Goal: Check status: Check status

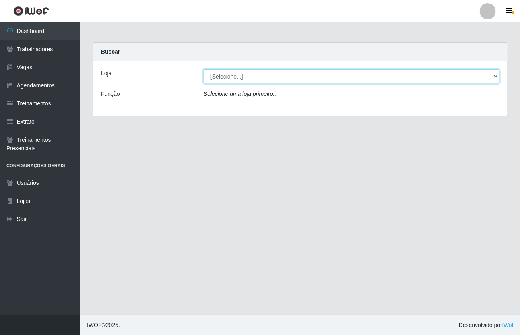
click at [244, 71] on select "[Selecione...] [GEOGRAPHIC_DATA]" at bounding box center [352, 76] width 296 height 14
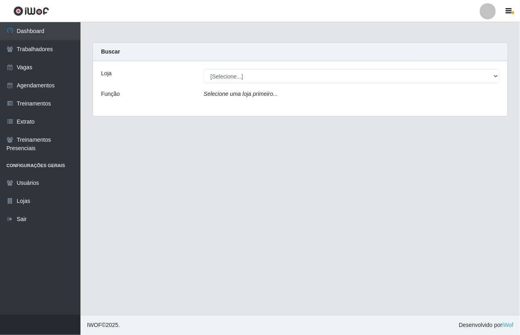
click at [242, 84] on div "Loja [Selecione...] Nova República - Pajuçara Função Selecione uma loja primeir…" at bounding box center [300, 88] width 415 height 55
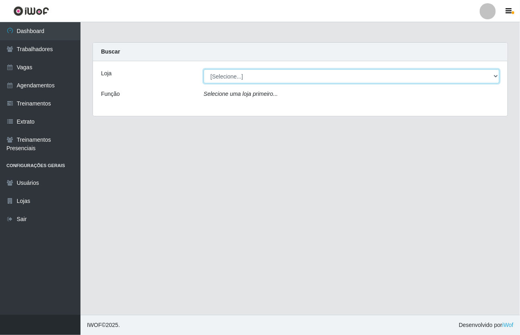
click at [242, 81] on select "[Selecione...] [GEOGRAPHIC_DATA]" at bounding box center [352, 76] width 296 height 14
select select "65"
click at [204, 69] on select "[Selecione...] [GEOGRAPHIC_DATA]" at bounding box center [352, 76] width 296 height 14
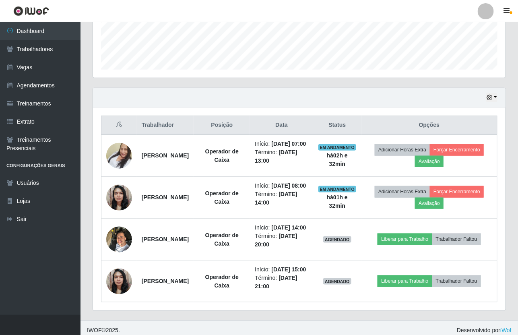
scroll to position [252, 0]
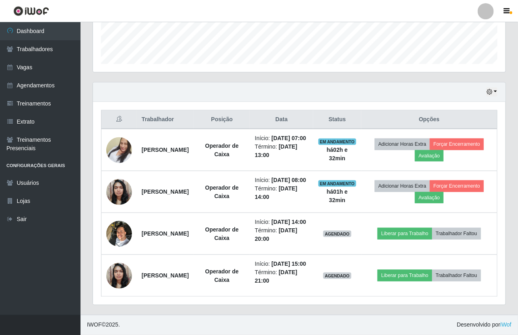
click at [496, 83] on div "Hoje 1 dia 3 dias 1 Semana Não encerrados" at bounding box center [299, 92] width 413 height 19
click at [482, 83] on div "Hoje 1 dia 3 dias 1 Semana Não encerrados" at bounding box center [299, 92] width 413 height 19
click at [490, 89] on icon "button" at bounding box center [490, 92] width 6 height 6
click at [493, 83] on div "Hoje 1 dia 3 dias 1 Semana Não encerrados" at bounding box center [299, 92] width 413 height 19
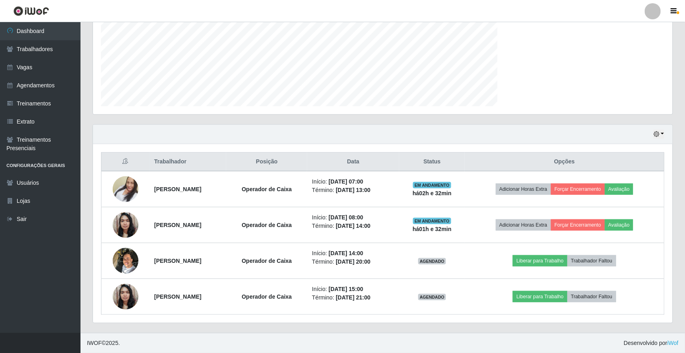
scroll to position [167, 580]
click at [520, 135] on icon "button" at bounding box center [657, 134] width 6 height 6
click at [520, 172] on button "1 dia" at bounding box center [632, 165] width 64 height 17
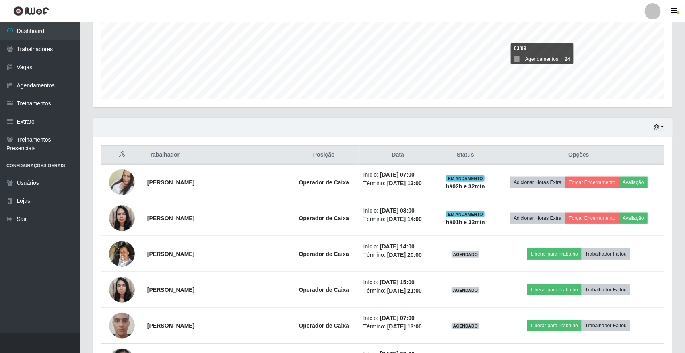
scroll to position [176, 0]
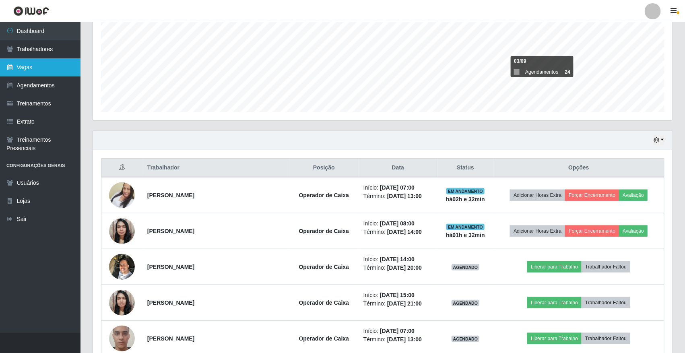
click at [58, 65] on link "Vagas" at bounding box center [40, 67] width 81 height 18
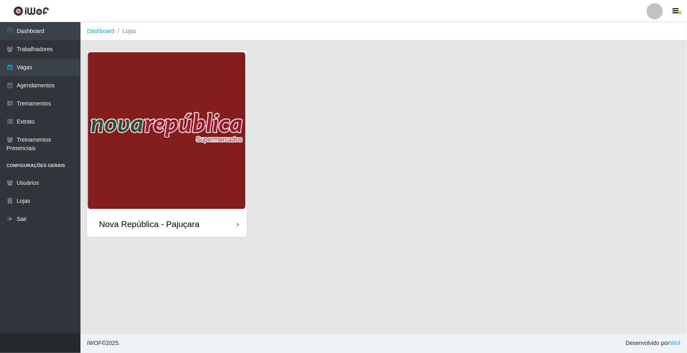
click at [234, 135] on img at bounding box center [167, 131] width 160 height 160
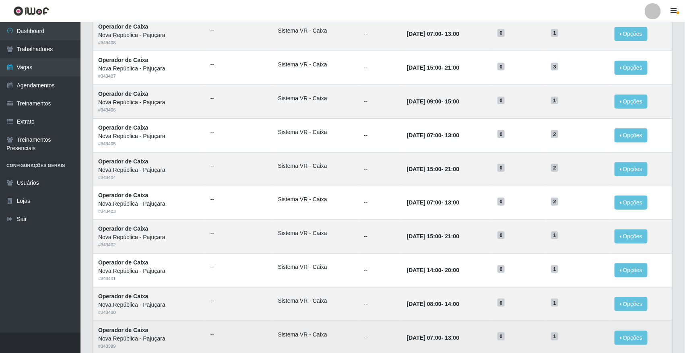
scroll to position [230, 0]
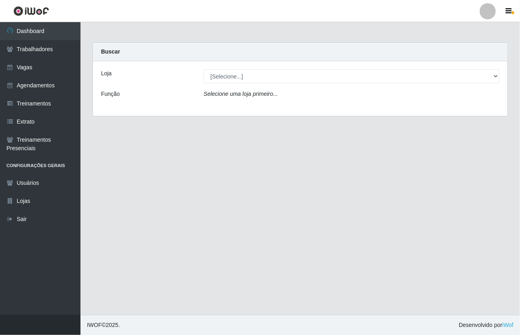
click at [238, 85] on div "Loja [Selecione...] Nova República - Pajuçara Função Selecione uma loja primeir…" at bounding box center [300, 88] width 415 height 55
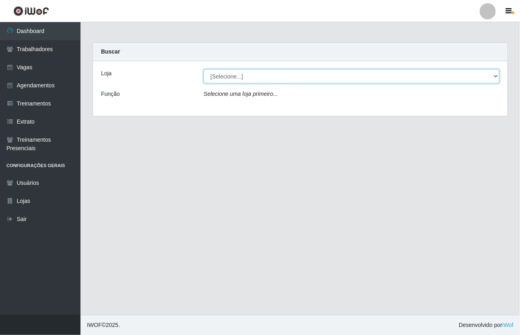
click at [241, 79] on select "[Selecione...] [GEOGRAPHIC_DATA]" at bounding box center [352, 76] width 296 height 14
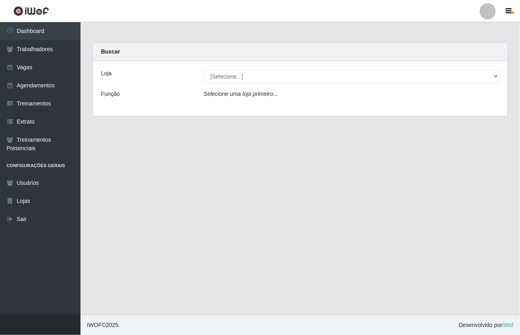
click at [243, 83] on div "Loja [Selecione...] Nova República - Pajuçara Função Selecione uma loja primeir…" at bounding box center [300, 88] width 415 height 55
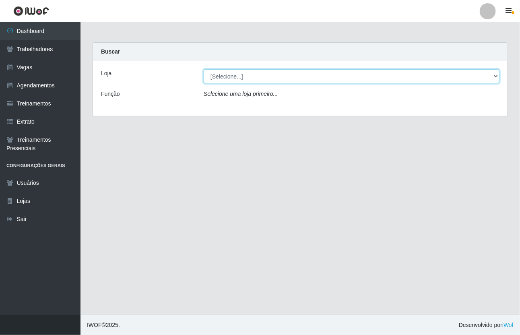
click at [250, 78] on select "[Selecione...] [GEOGRAPHIC_DATA]" at bounding box center [352, 76] width 296 height 14
select select "65"
click at [204, 69] on select "[Selecione...] [GEOGRAPHIC_DATA]" at bounding box center [352, 76] width 296 height 14
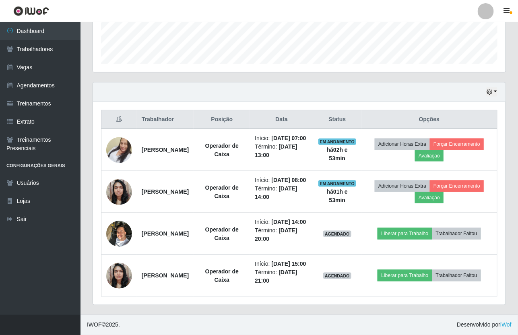
scroll to position [252, 0]
click at [490, 89] on icon "button" at bounding box center [490, 92] width 6 height 6
click at [488, 87] on button "button" at bounding box center [491, 91] width 11 height 9
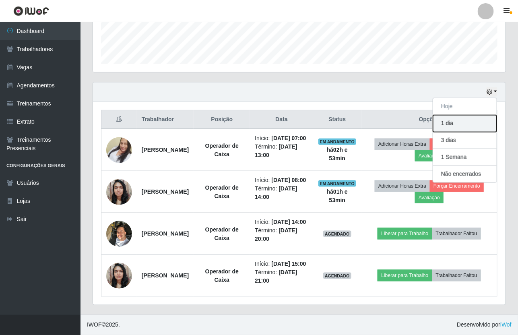
click at [477, 115] on button "1 dia" at bounding box center [465, 123] width 64 height 17
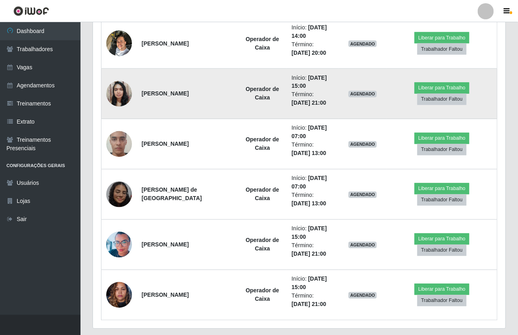
scroll to position [453, 0]
